Goal: Task Accomplishment & Management: Complete application form

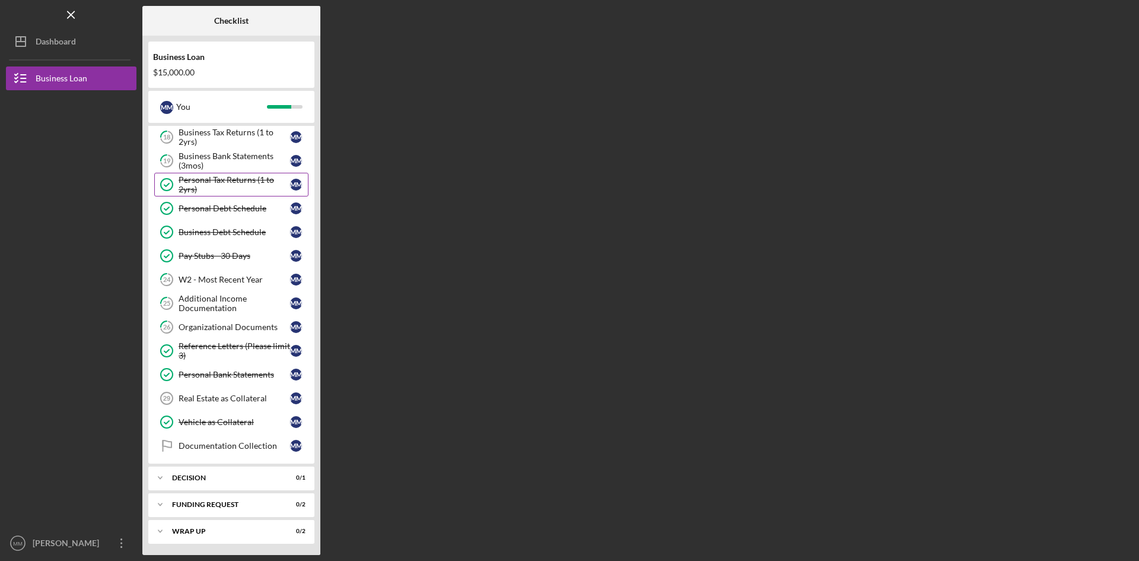
scroll to position [174, 0]
click at [240, 442] on div "Documentation Collection" at bounding box center [235, 444] width 112 height 9
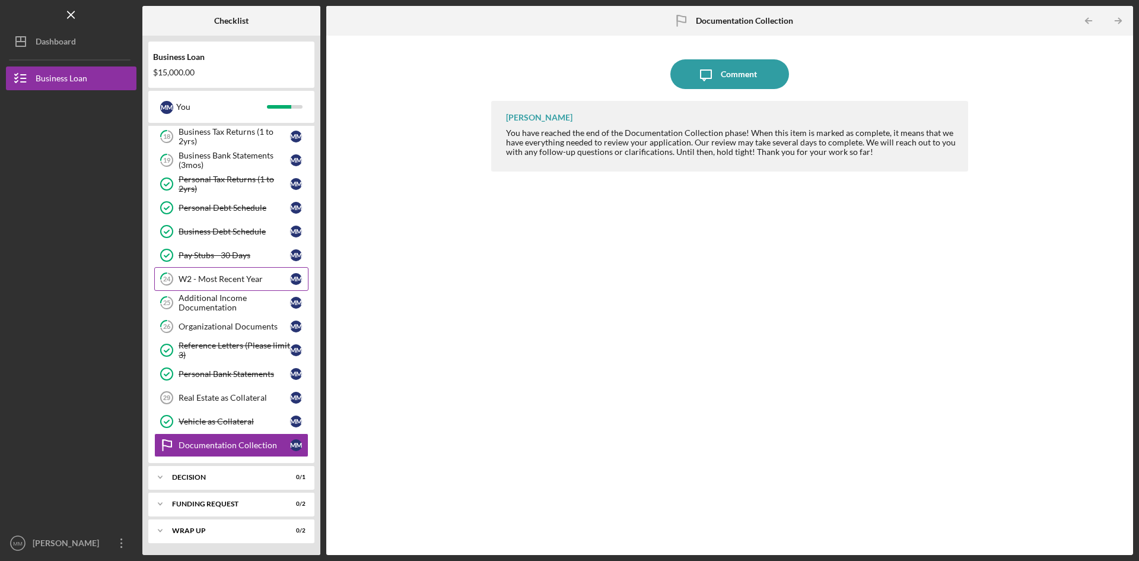
click at [220, 272] on link "24 W2 - Most Recent Year M M" at bounding box center [231, 279] width 154 height 24
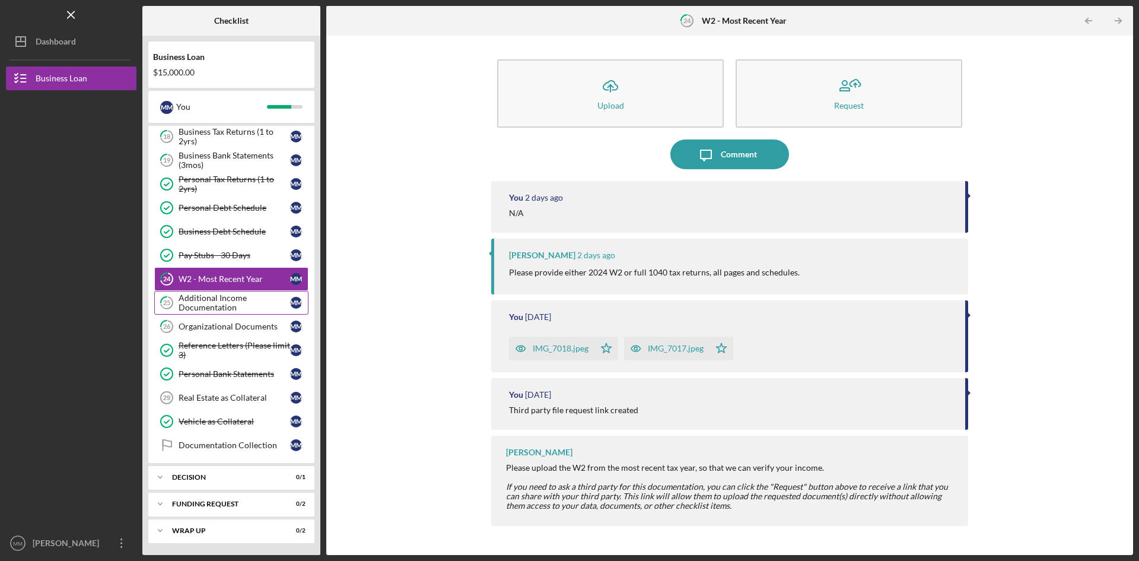
click at [221, 298] on div "Additional Income Documentation" at bounding box center [235, 302] width 112 height 19
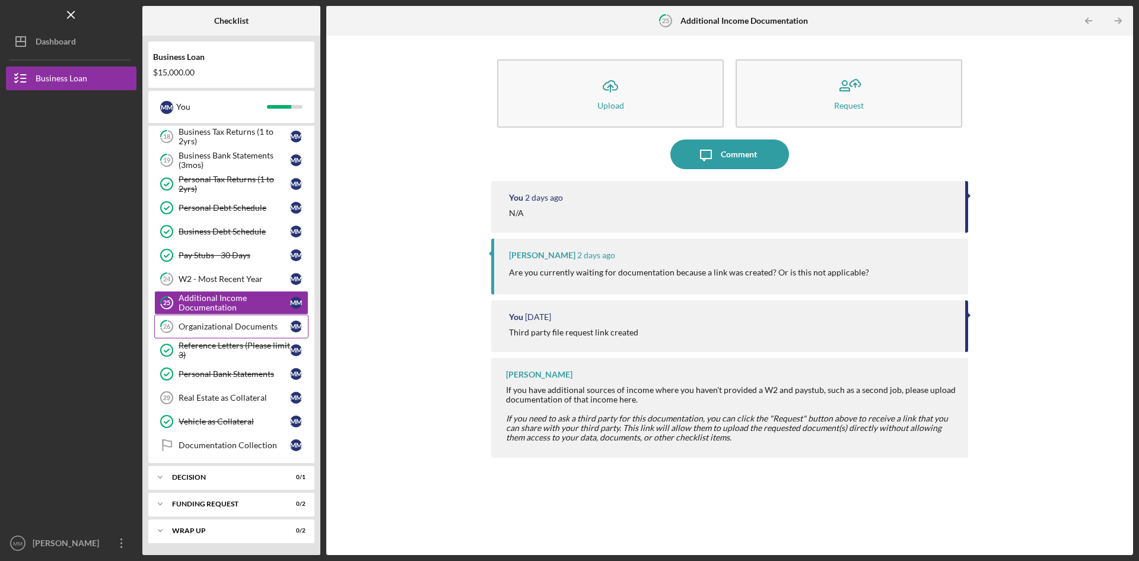
click at [219, 324] on div "Organizational Documents" at bounding box center [235, 326] width 112 height 9
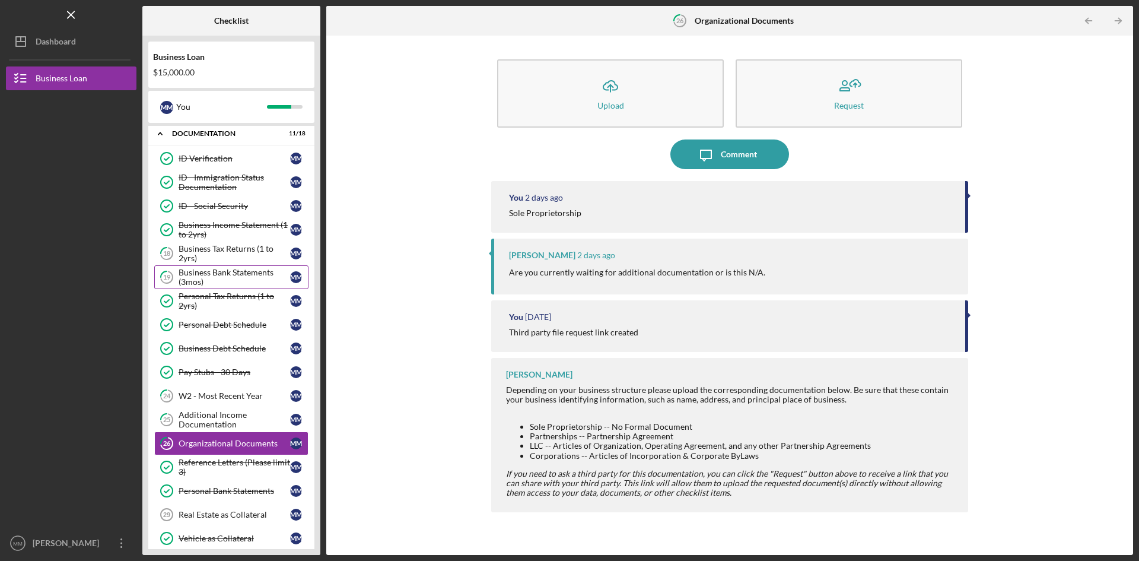
scroll to position [55, 0]
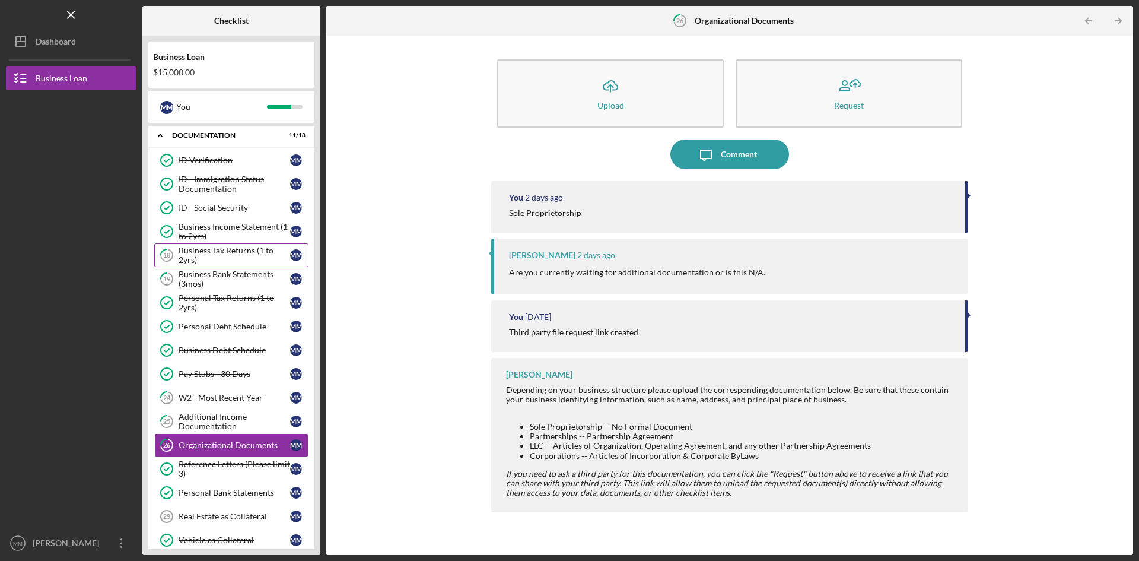
click at [236, 257] on div "Business Tax Returns (1 to 2yrs)" at bounding box center [235, 255] width 112 height 19
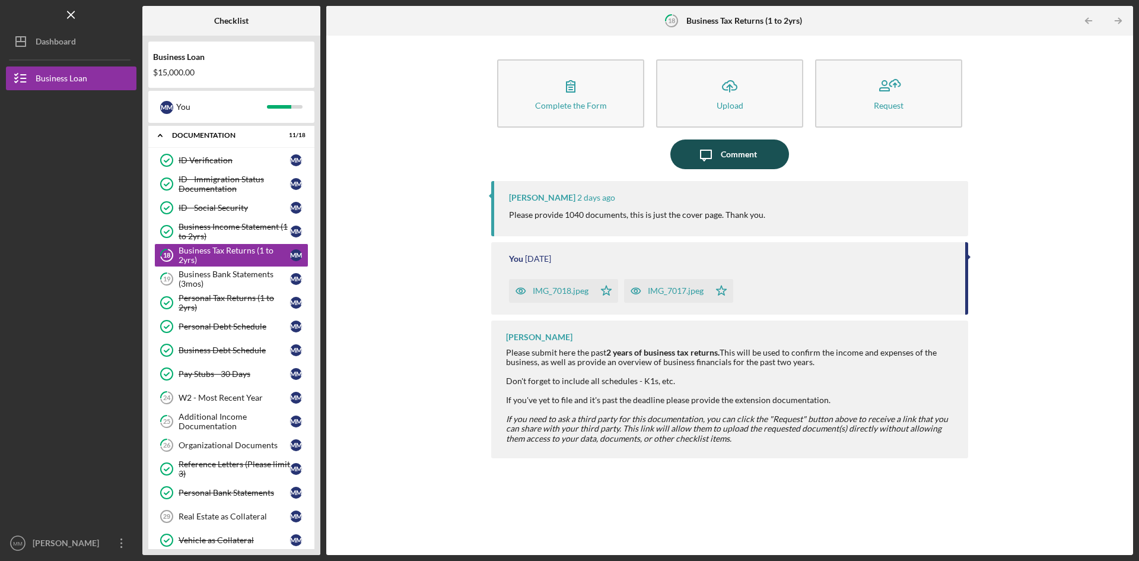
click at [733, 154] on div "Comment" at bounding box center [739, 154] width 36 height 30
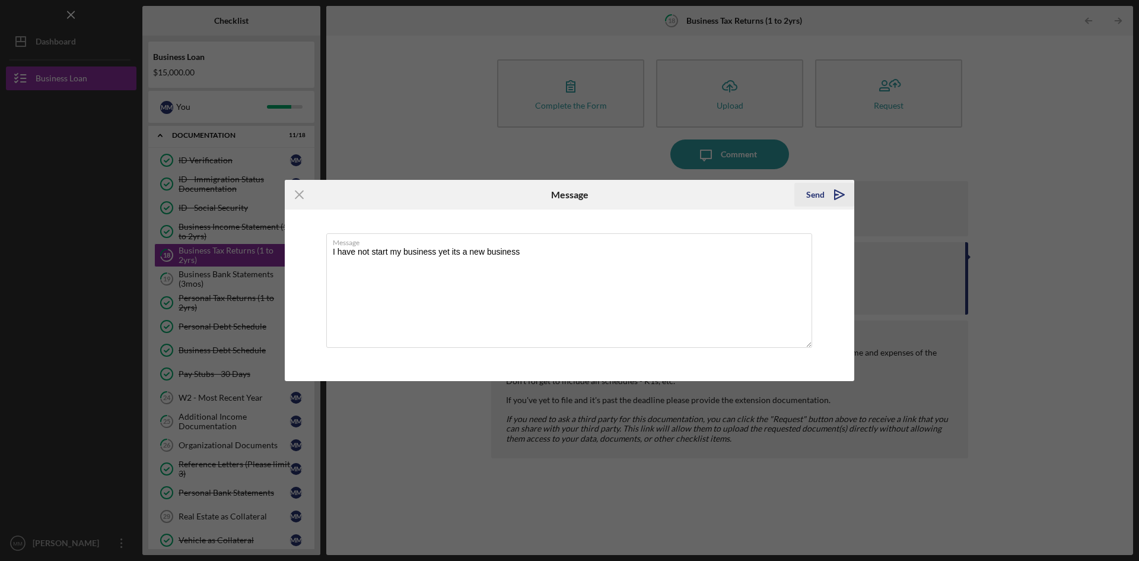
type textarea "I have not start my business yet its a new business"
click at [812, 192] on div "Send" at bounding box center [815, 195] width 18 height 24
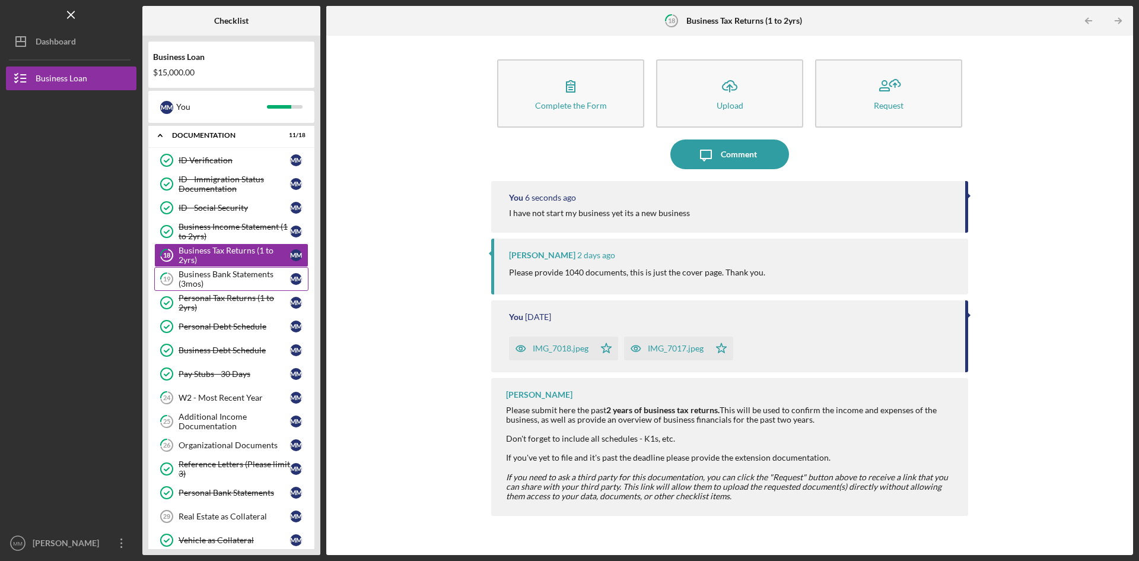
click at [227, 276] on div "Business Bank Statements (3mos)" at bounding box center [235, 278] width 112 height 19
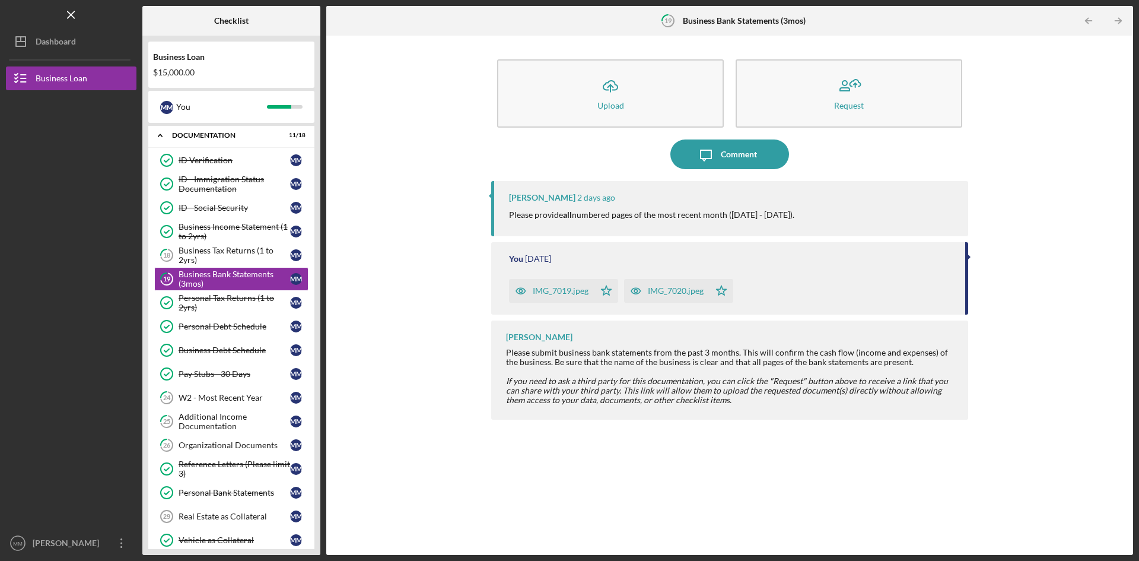
click at [560, 293] on div "IMG_7019.jpeg" at bounding box center [561, 290] width 56 height 9
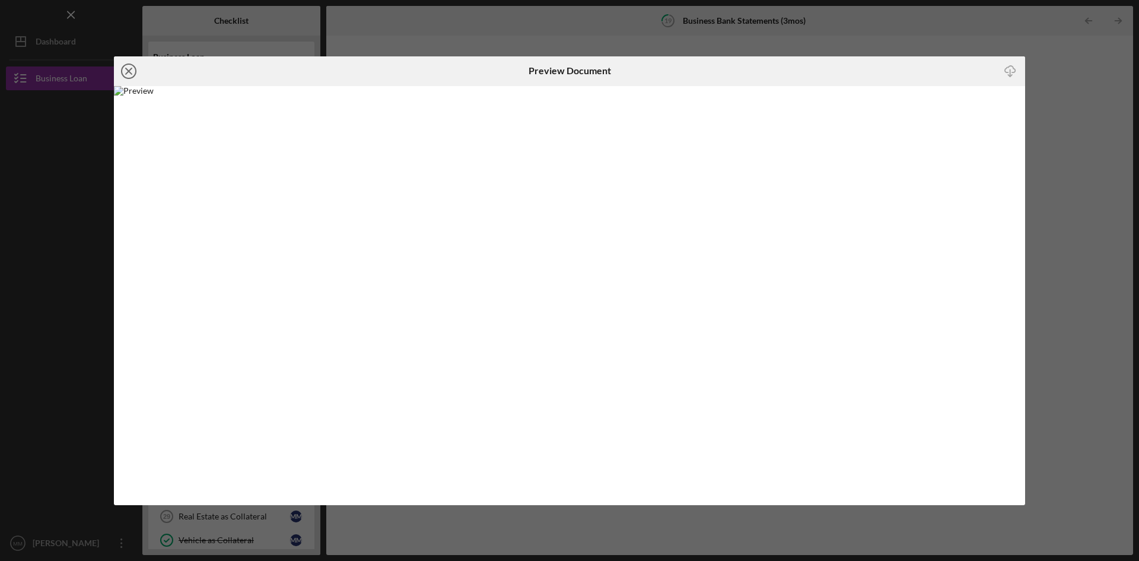
click at [128, 65] on icon "Icon/Close" at bounding box center [129, 71] width 30 height 30
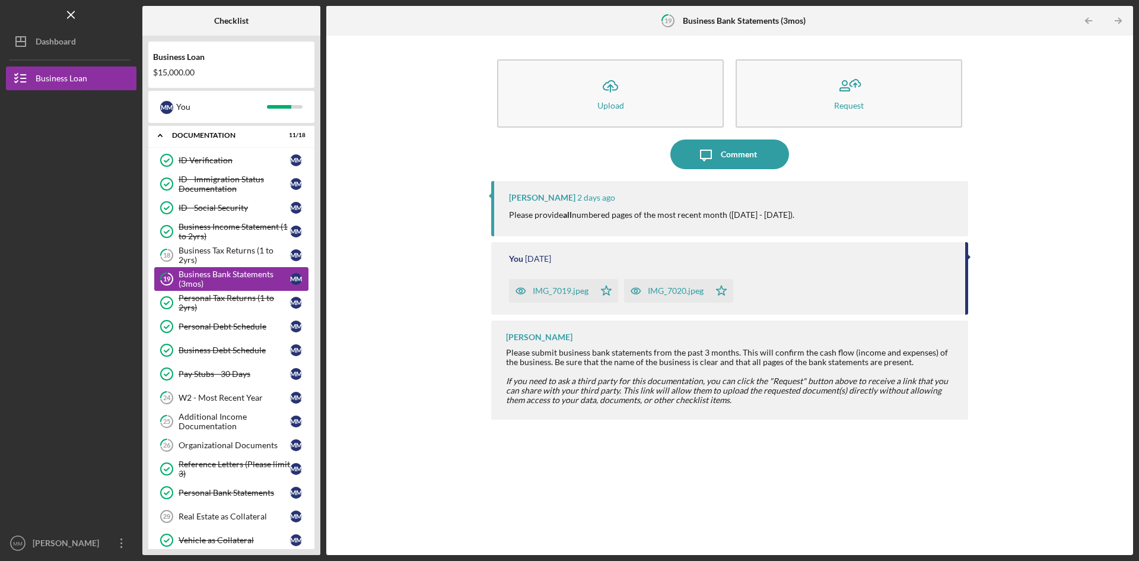
click at [219, 276] on div "Business Bank Statements (3mos)" at bounding box center [235, 278] width 112 height 19
click at [560, 291] on div "IMG_7019.jpeg" at bounding box center [561, 290] width 56 height 9
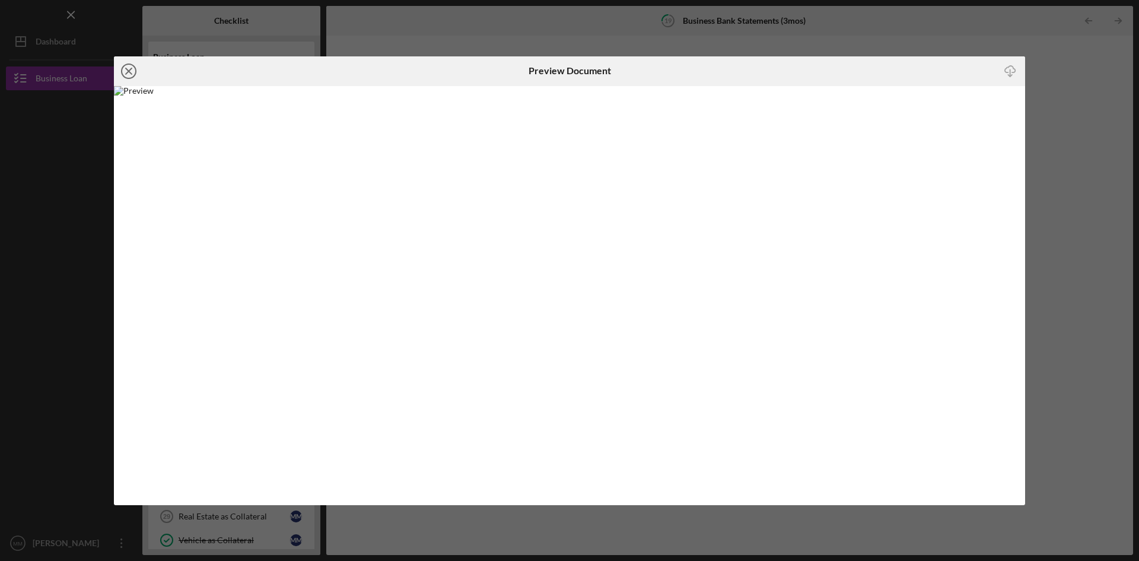
click at [130, 68] on icon "Icon/Close" at bounding box center [129, 71] width 30 height 30
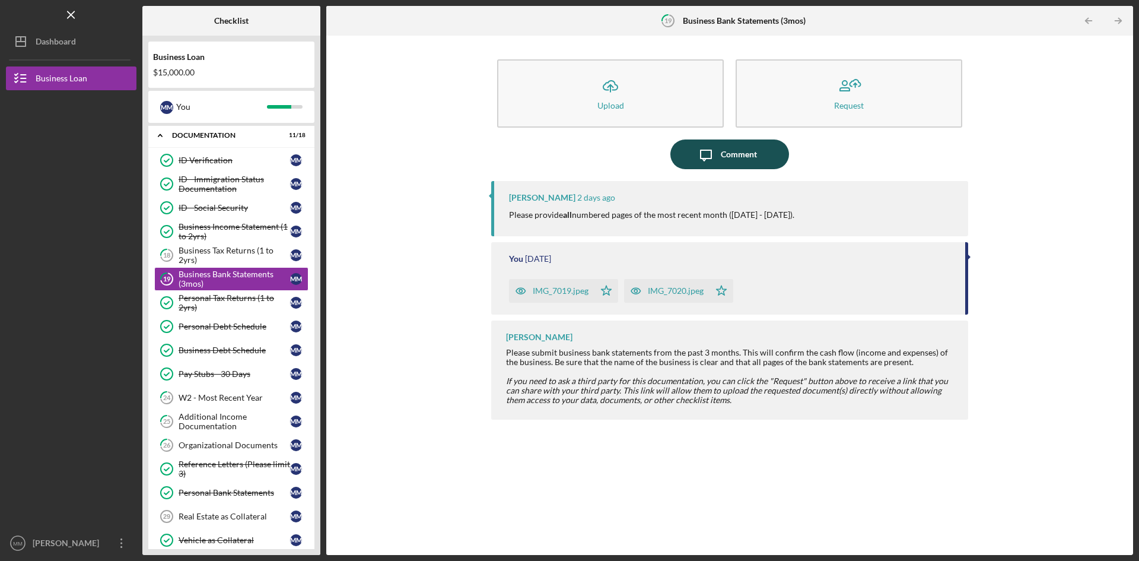
click at [735, 151] on div "Comment" at bounding box center [739, 154] width 36 height 30
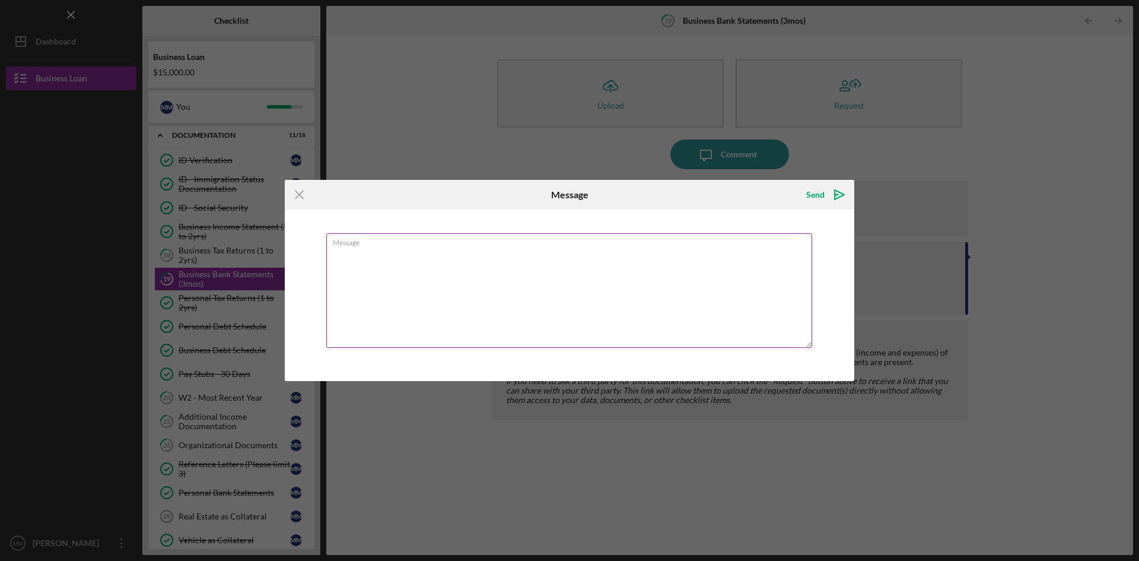
click at [405, 250] on textarea "Message" at bounding box center [569, 290] width 486 height 114
type textarea "NA"
click at [820, 194] on div "Send" at bounding box center [815, 195] width 18 height 24
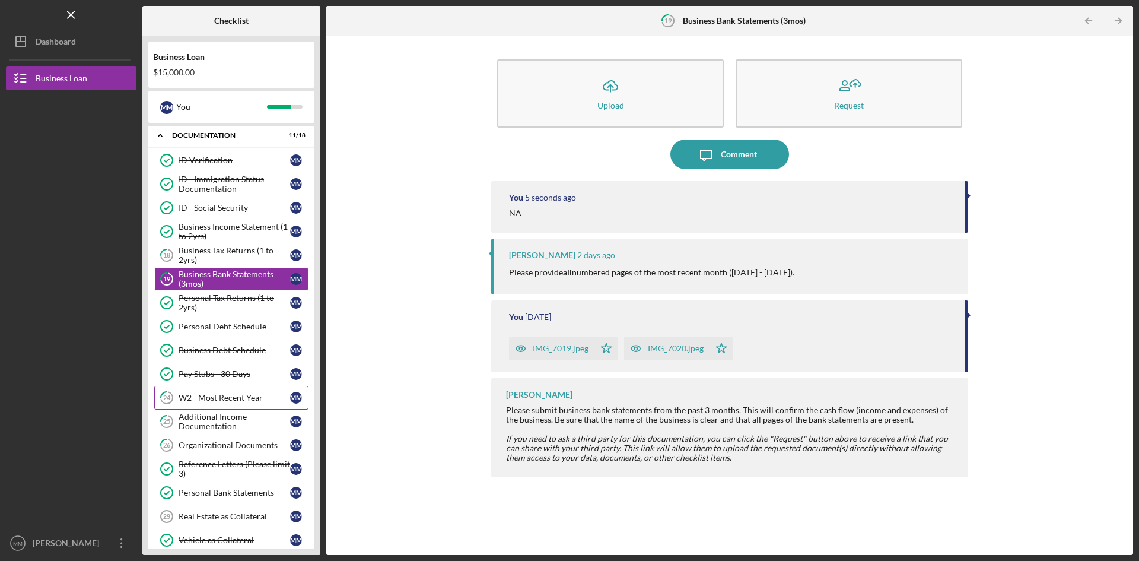
click at [236, 395] on div "W2 - Most Recent Year" at bounding box center [235, 397] width 112 height 9
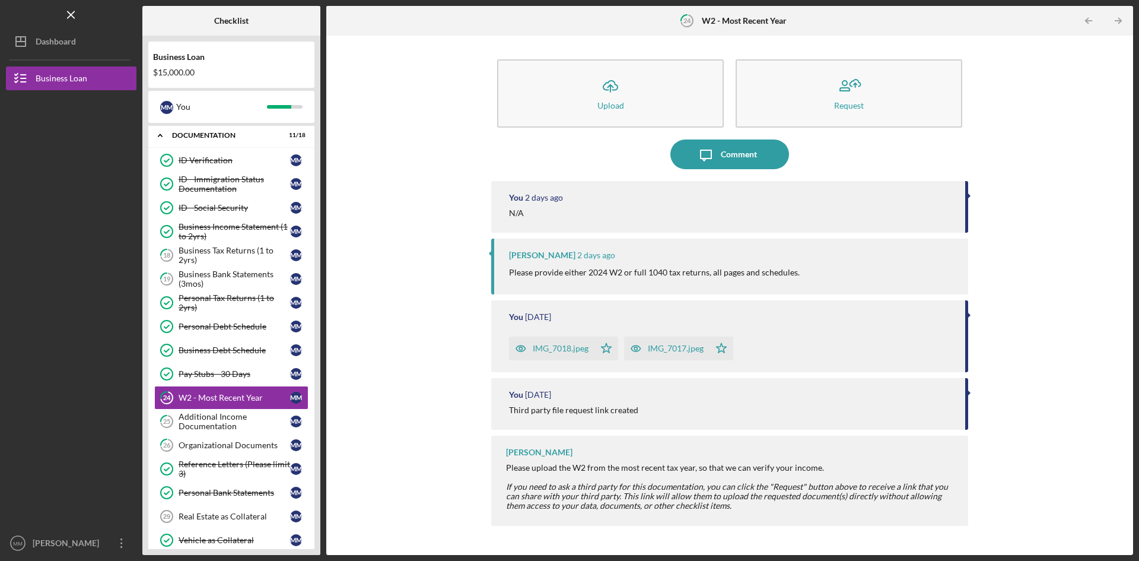
click at [557, 342] on div "IMG_7018.jpeg" at bounding box center [551, 348] width 85 height 24
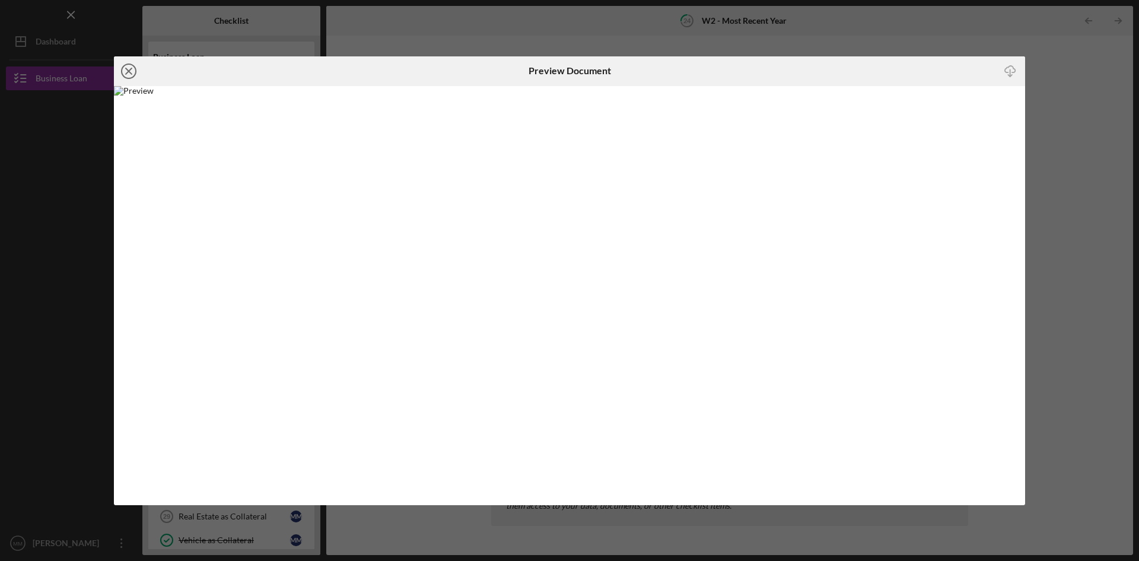
click at [122, 68] on circle at bounding box center [129, 71] width 14 height 14
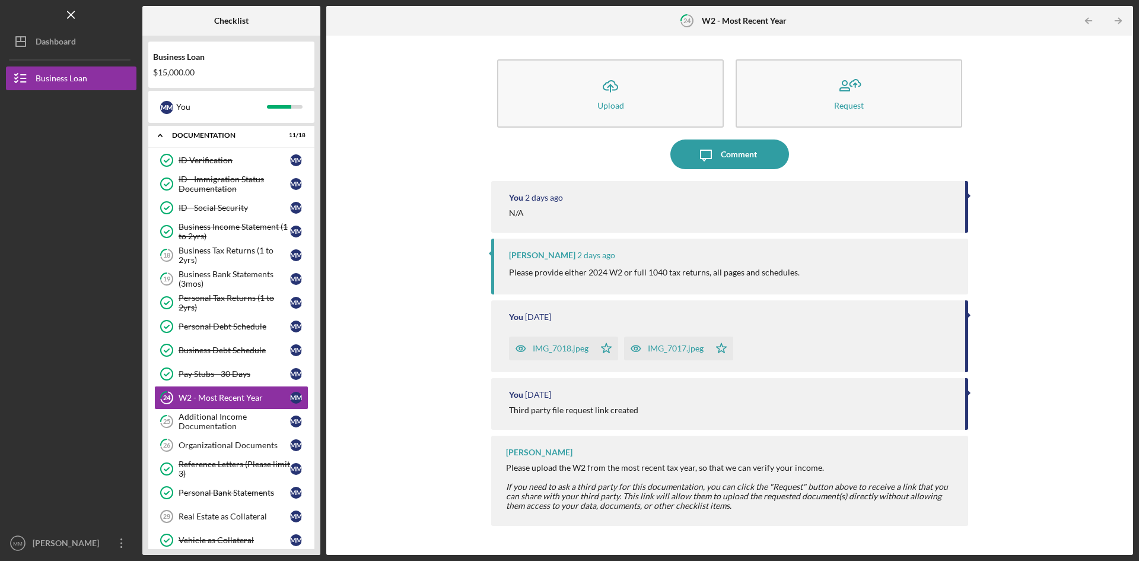
click at [659, 346] on div "IMG_7017.jpeg" at bounding box center [676, 347] width 56 height 9
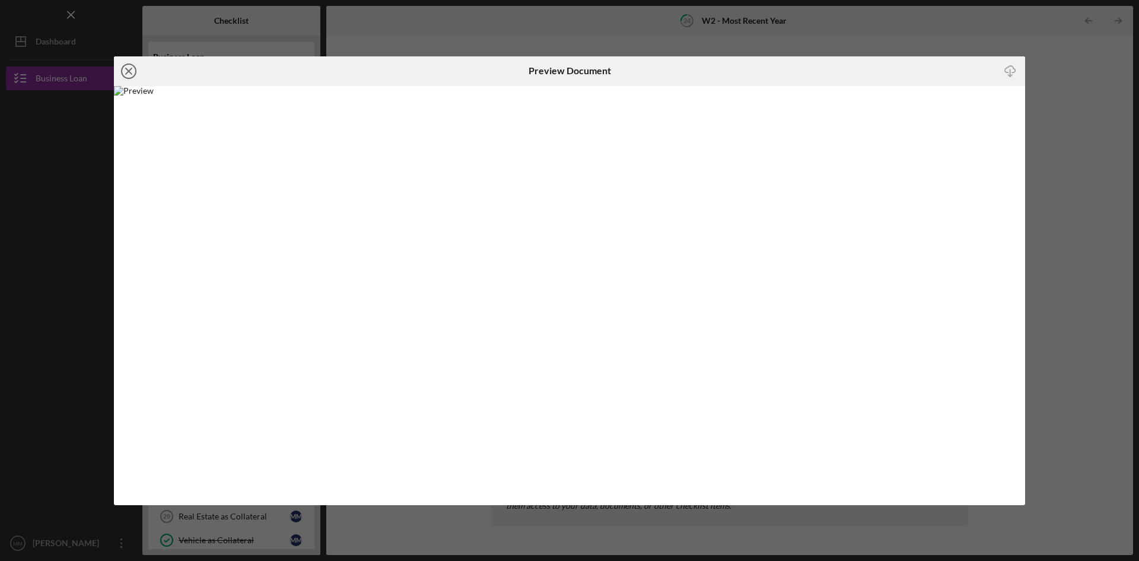
click at [129, 69] on icon "Icon/Close" at bounding box center [129, 71] width 30 height 30
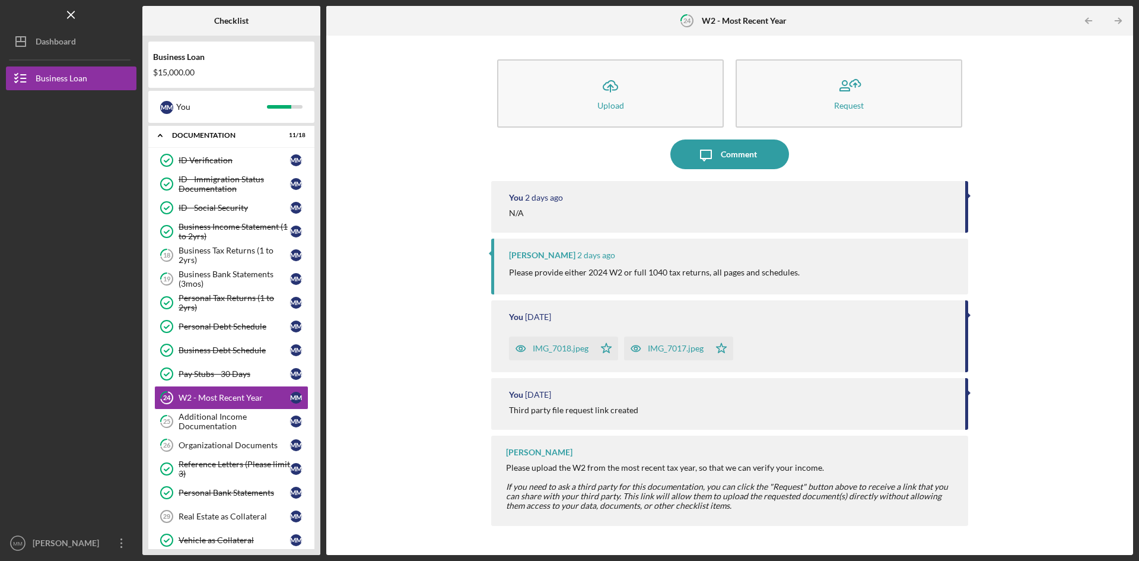
click at [570, 344] on div "IMG_7018.jpeg" at bounding box center [561, 347] width 56 height 9
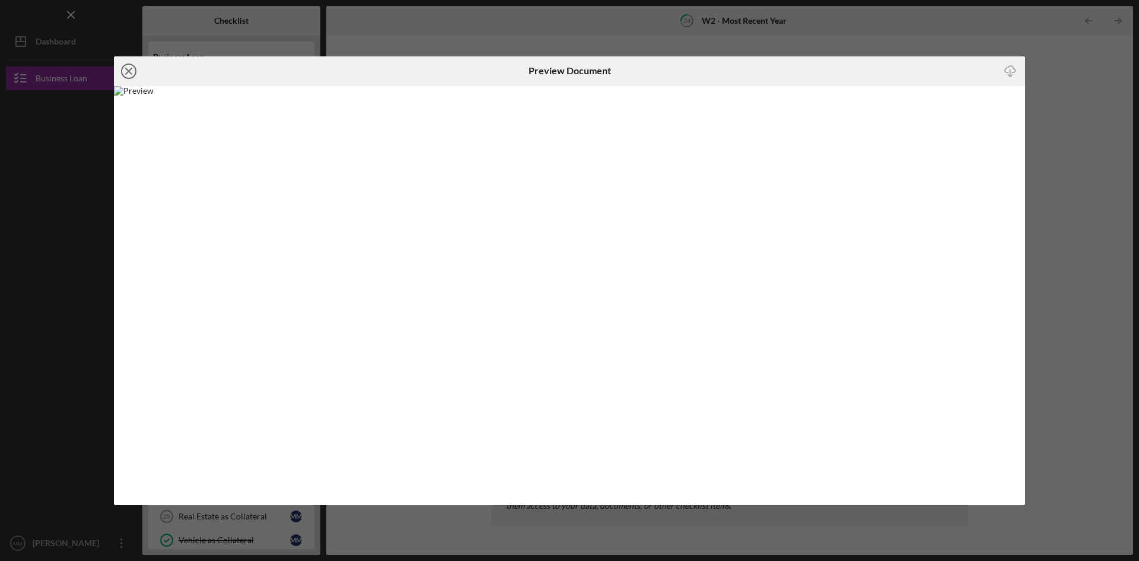
click at [125, 71] on icon "Icon/Close" at bounding box center [129, 71] width 30 height 30
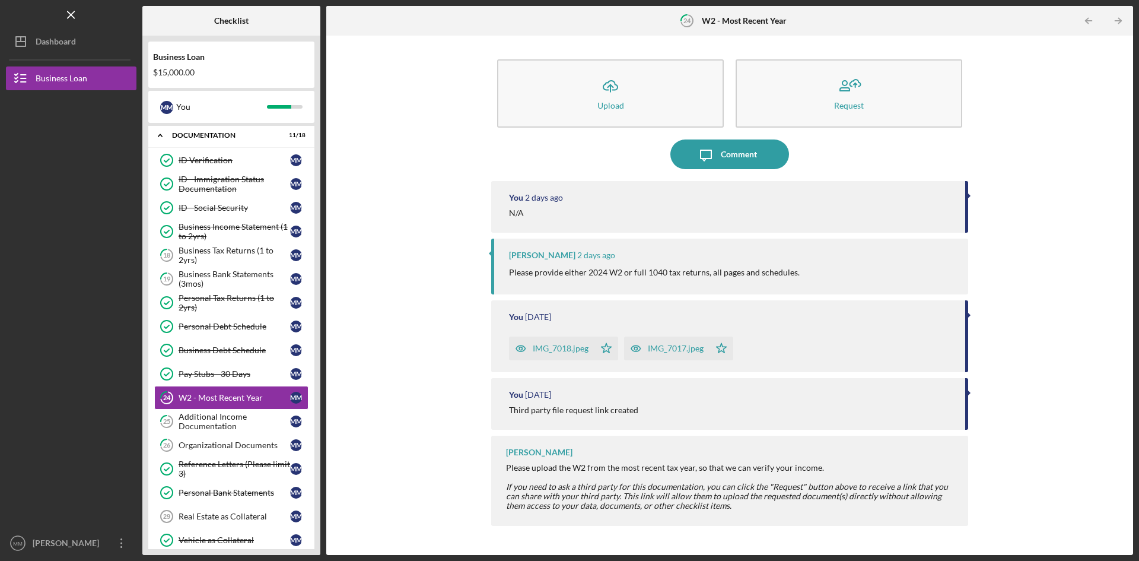
click at [676, 344] on div "IMG_7017.jpeg" at bounding box center [676, 347] width 56 height 9
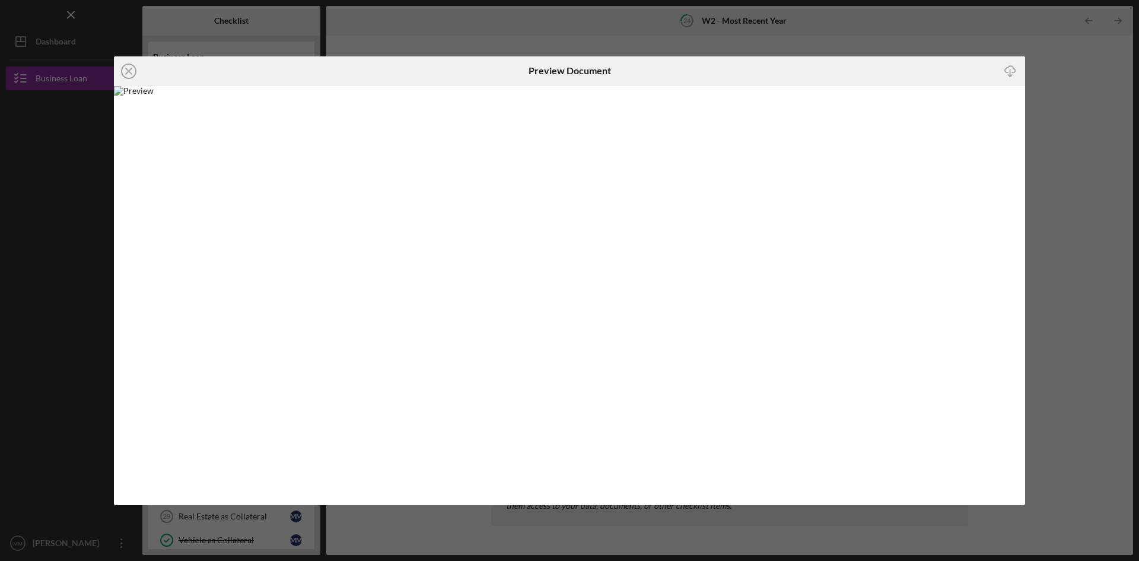
click at [811, 34] on div "Icon/Close Preview Document Icon/Download" at bounding box center [569, 280] width 1139 height 561
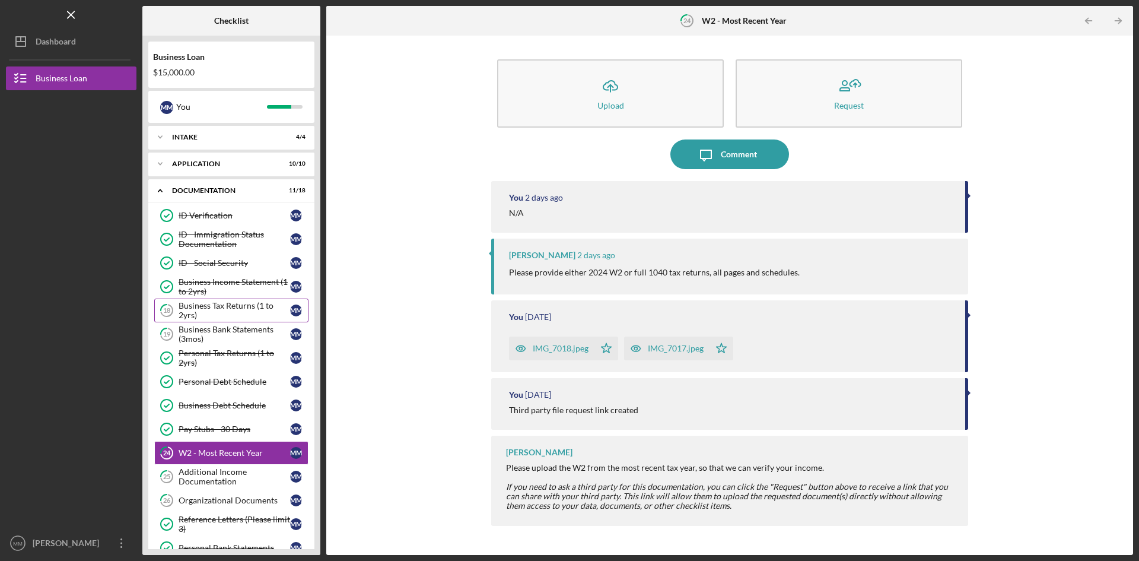
click at [244, 308] on div "Business Tax Returns (1 to 2yrs)" at bounding box center [235, 310] width 112 height 19
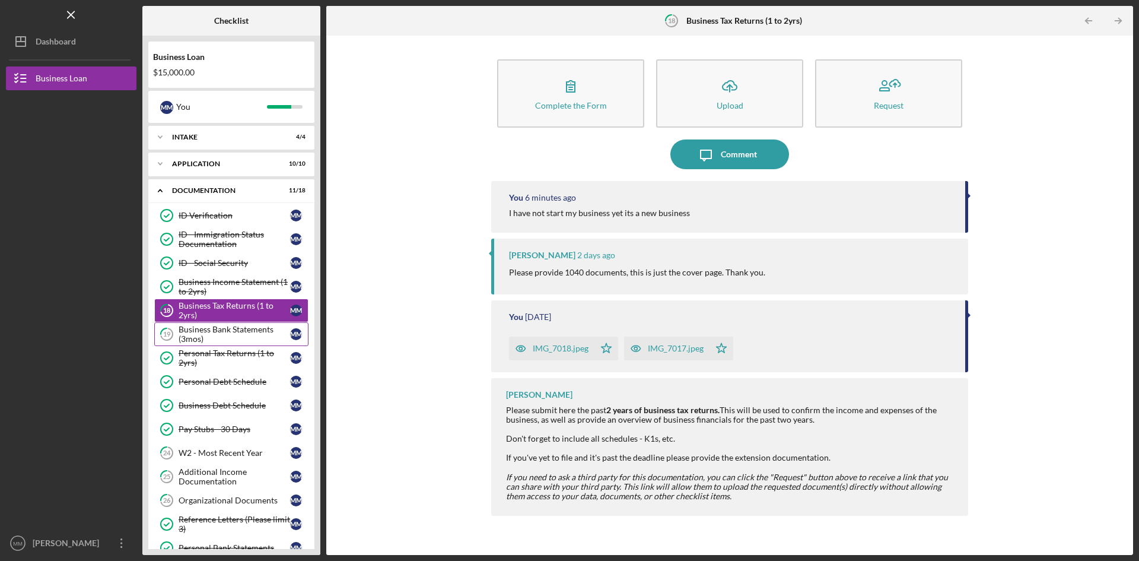
click at [236, 334] on div "Business Bank Statements (3mos)" at bounding box center [235, 333] width 112 height 19
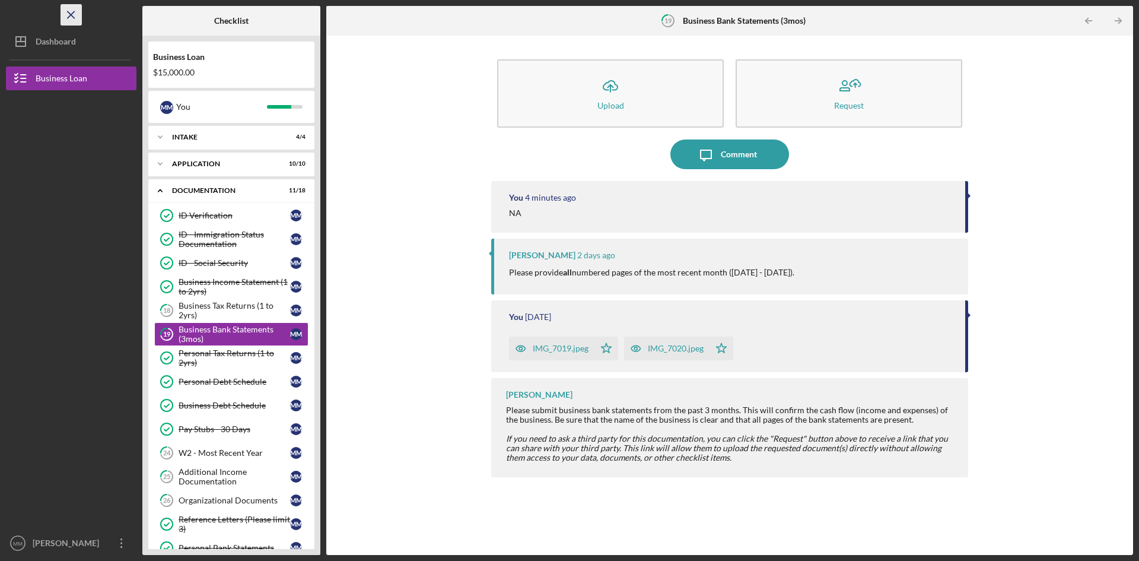
click at [70, 9] on icon "Icon/Menu Close" at bounding box center [71, 15] width 27 height 27
